Goal: Task Accomplishment & Management: Manage account settings

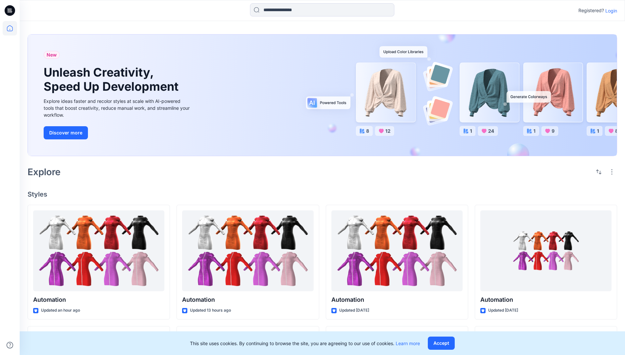
click at [610, 11] on p "Login" at bounding box center [612, 10] width 12 height 7
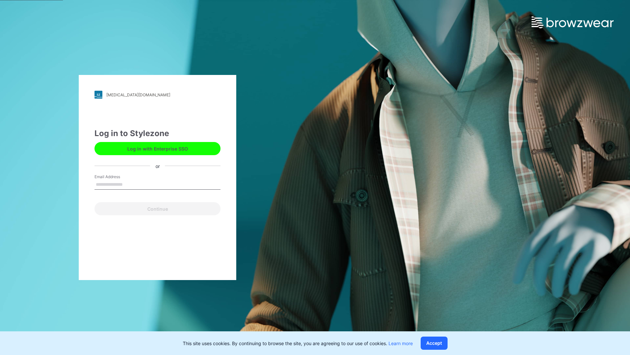
click at [130, 184] on input "Email Address" at bounding box center [158, 185] width 126 height 10
type input "**********"
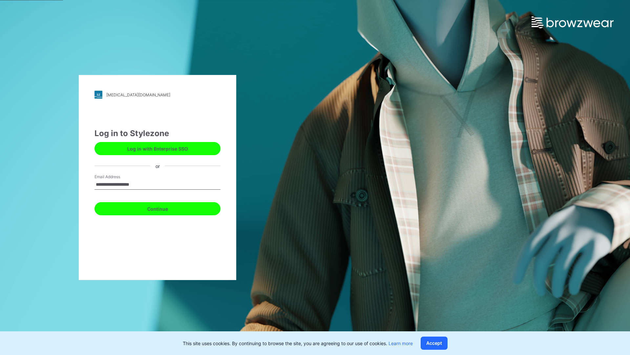
click at [165, 207] on button "Continue" at bounding box center [158, 208] width 126 height 13
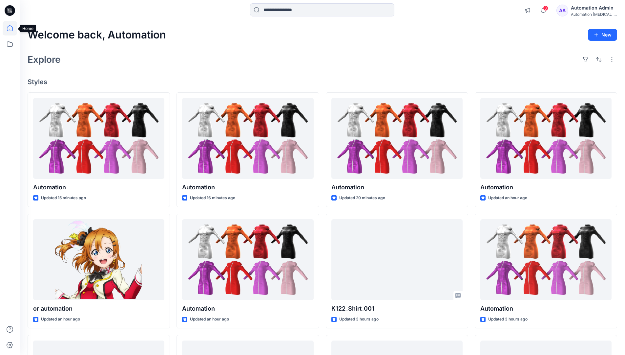
click at [12, 28] on icon at bounding box center [10, 28] width 6 height 6
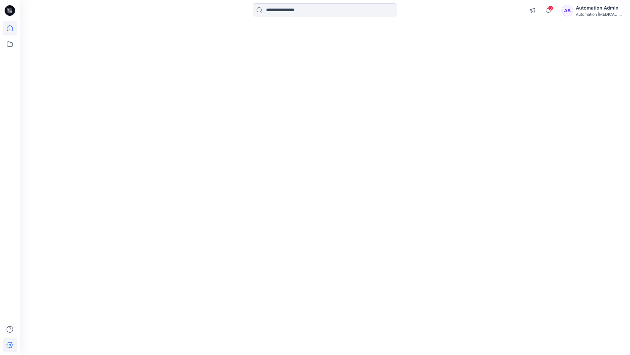
click at [10, 347] on icon at bounding box center [10, 345] width 7 height 6
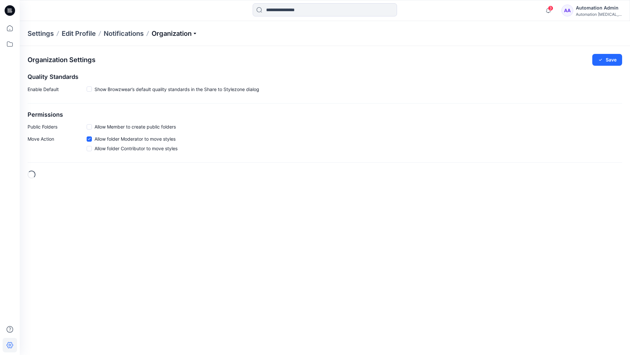
click at [192, 33] on p "Organization" at bounding box center [175, 33] width 46 height 9
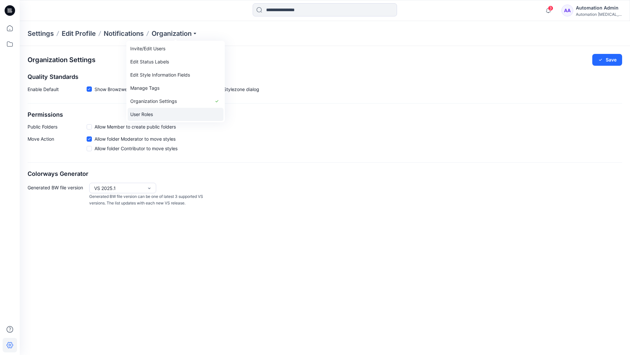
click at [160, 114] on link "User Roles" at bounding box center [176, 114] width 96 height 13
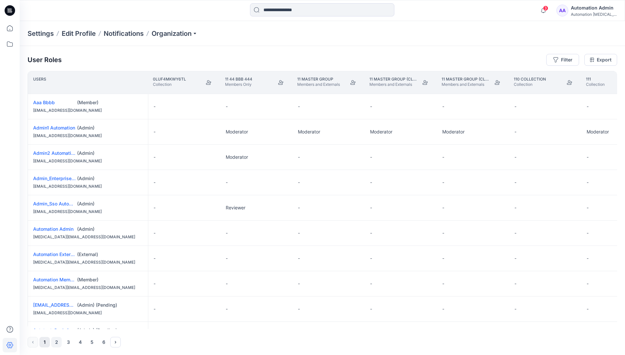
click at [57, 342] on button "2" at bounding box center [56, 341] width 11 height 11
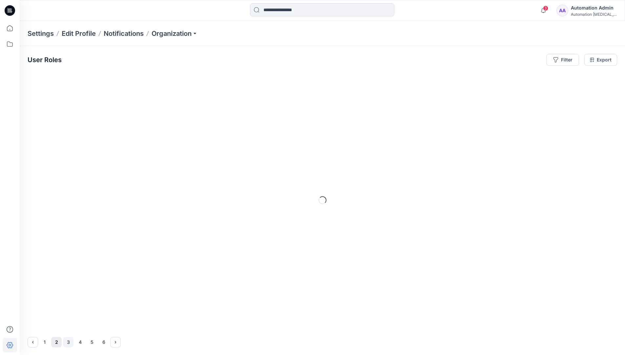
click at [69, 342] on button "3" at bounding box center [68, 341] width 11 height 11
click at [116, 341] on icon "Next" at bounding box center [115, 341] width 1 height 2
click at [33, 340] on icon "Previous" at bounding box center [32, 341] width 5 height 5
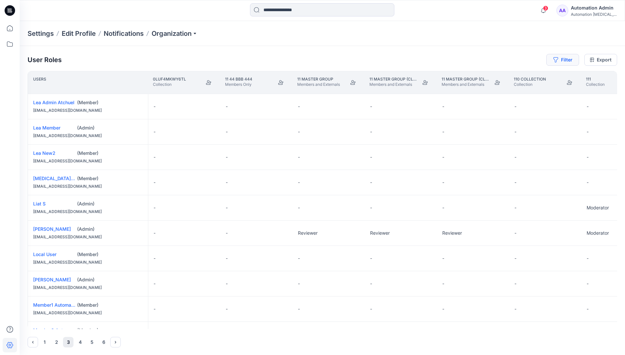
click at [566, 61] on button "Filter" at bounding box center [563, 60] width 33 height 12
click at [526, 77] on div at bounding box center [540, 77] width 68 height 8
click at [533, 76] on div at bounding box center [540, 77] width 68 height 8
type input "****"
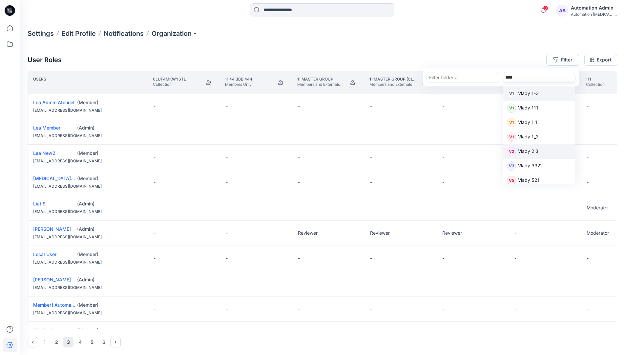
click at [532, 151] on p "Vlady 2 3" at bounding box center [528, 151] width 20 height 9
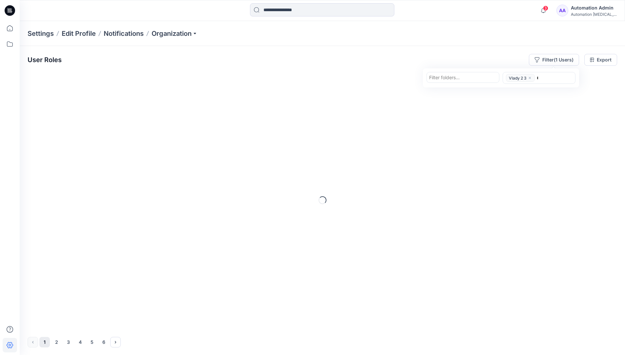
type input "****"
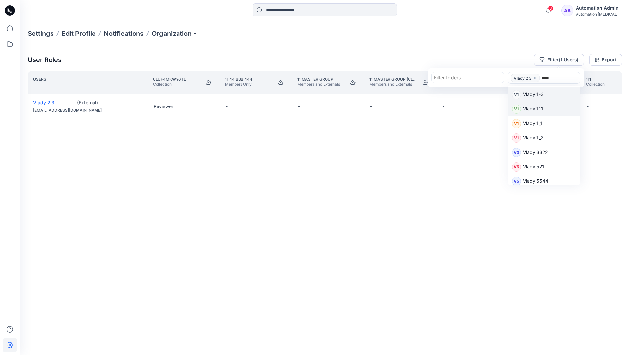
click at [538, 108] on p "Vlady 111" at bounding box center [533, 109] width 20 height 9
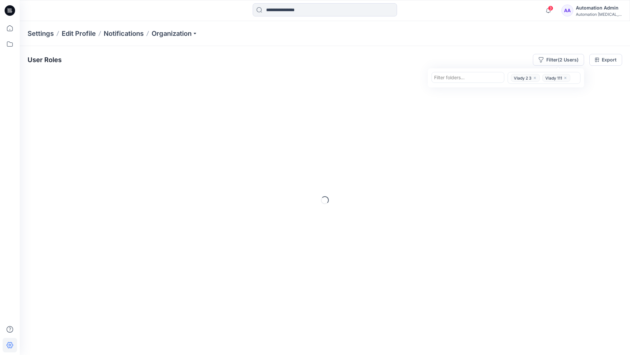
click at [473, 78] on div at bounding box center [468, 77] width 68 height 8
type input "*********"
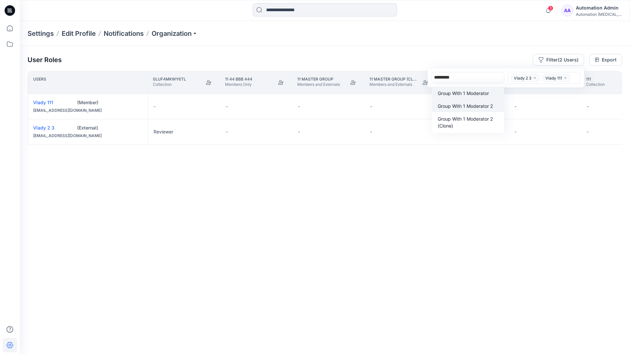
click at [468, 103] on p "Group With 1 Moderator 2" at bounding box center [465, 105] width 55 height 7
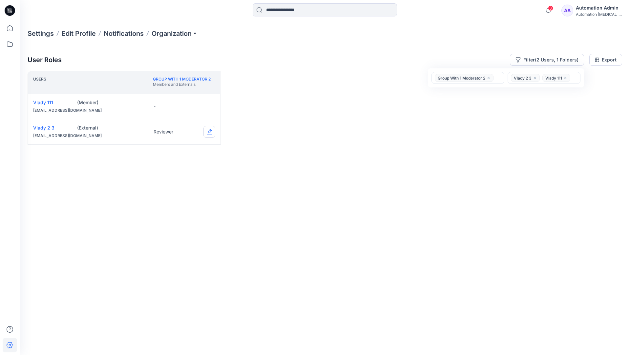
click at [209, 132] on button "Edit Role" at bounding box center [210, 132] width 12 height 12
click at [177, 171] on button "Contributor" at bounding box center [178, 171] width 71 height 12
click at [209, 106] on button "Edit Role" at bounding box center [210, 106] width 12 height 12
click at [165, 152] on button "Moderator" at bounding box center [178, 158] width 71 height 12
click at [209, 131] on button "Edit Role" at bounding box center [210, 132] width 12 height 12
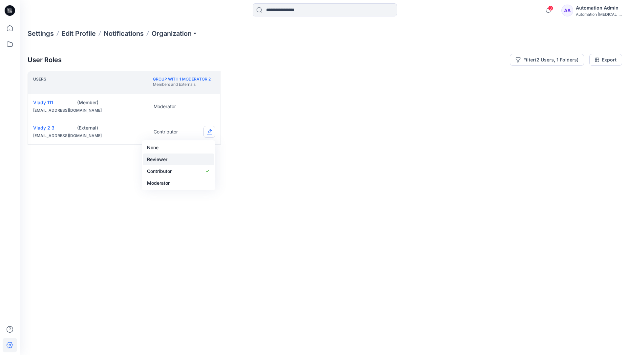
click at [177, 159] on button "Reviewer" at bounding box center [178, 159] width 71 height 12
click at [210, 106] on button "Edit Role" at bounding box center [210, 106] width 12 height 12
click at [172, 121] on button "None" at bounding box center [178, 122] width 71 height 12
click at [489, 76] on icon "close" at bounding box center [489, 78] width 4 height 4
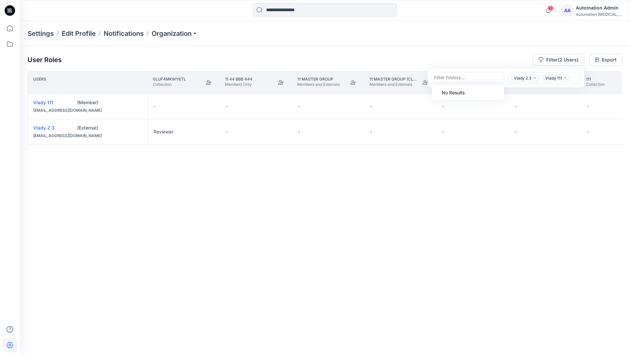
click at [534, 77] on icon "close" at bounding box center [535, 78] width 2 height 2
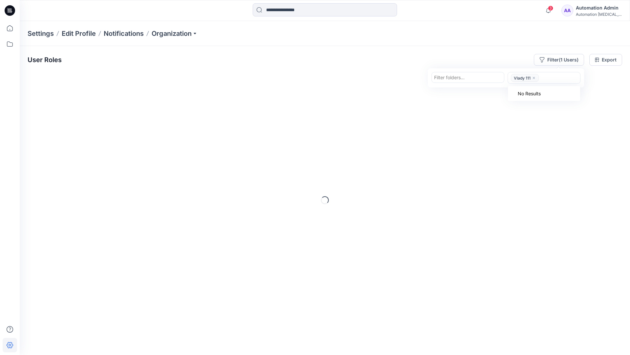
click at [534, 78] on icon "close" at bounding box center [534, 78] width 4 height 4
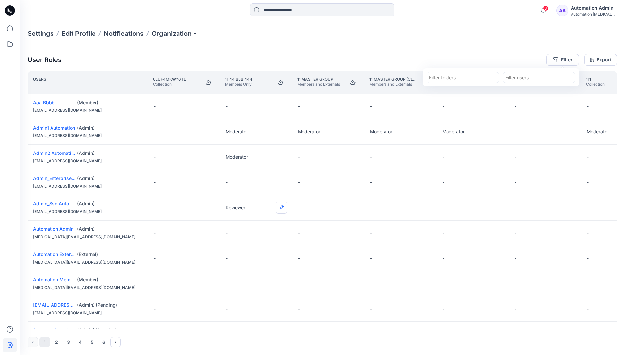
click at [282, 208] on button "Edit Role" at bounding box center [282, 208] width 12 height 12
click at [257, 237] on button "Reviewer" at bounding box center [250, 235] width 71 height 12
click at [588, 12] on div "Automation [MEDICAL_DATA]..." at bounding box center [594, 14] width 46 height 5
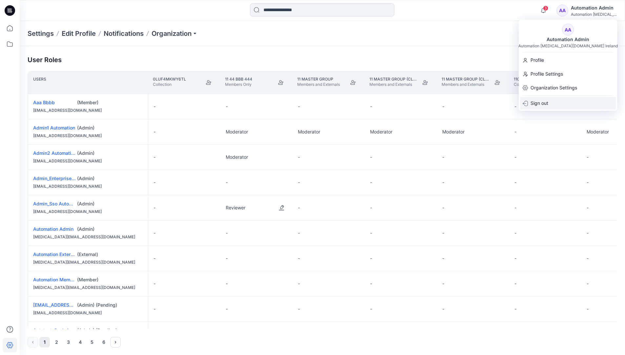
click at [557, 98] on div "Sign out" at bounding box center [568, 103] width 96 height 12
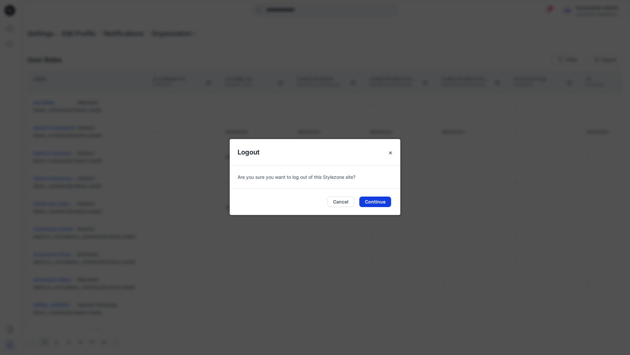
click at [381, 200] on button "Continue" at bounding box center [375, 201] width 32 height 11
